Goal: Task Accomplishment & Management: Use online tool/utility

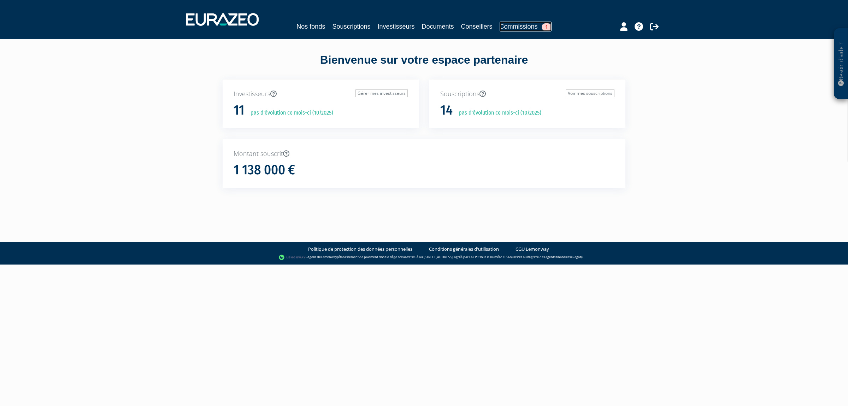
click at [514, 29] on link "Commissions 1" at bounding box center [526, 27] width 52 height 10
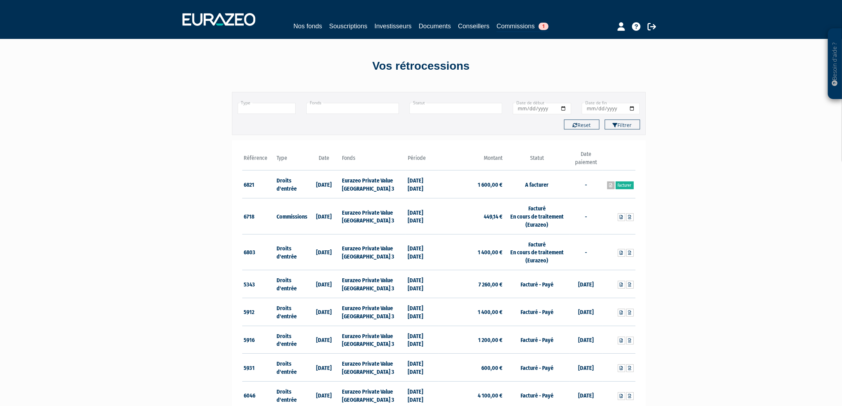
click at [609, 186] on icon at bounding box center [610, 185] width 3 height 4
click at [626, 185] on link "Facturer" at bounding box center [624, 185] width 18 height 8
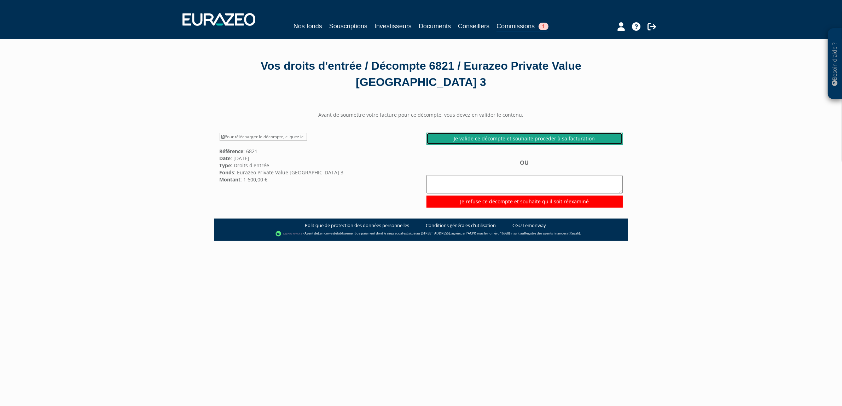
click at [466, 136] on link "Je valide ce décompte et souhaite procéder à sa facturation" at bounding box center [524, 139] width 196 height 12
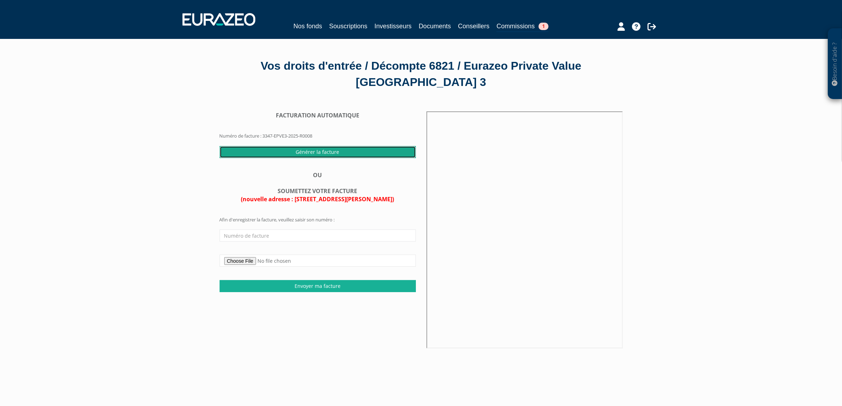
click at [315, 151] on input "Générer la facture" at bounding box center [318, 152] width 196 height 12
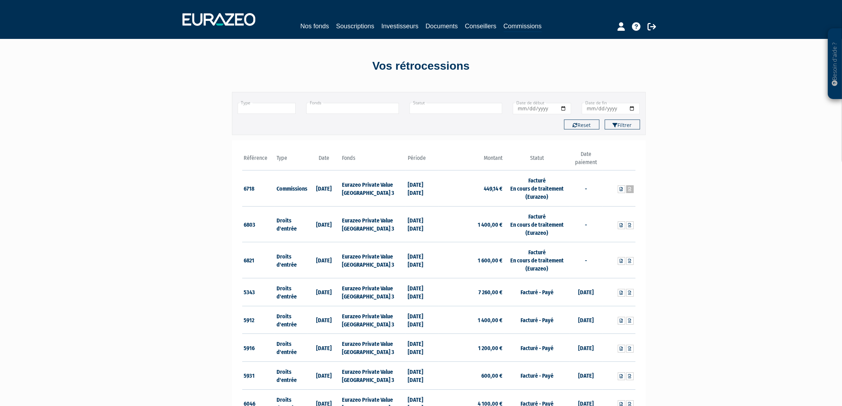
click at [629, 190] on icon at bounding box center [629, 189] width 3 height 4
